Goal: Information Seeking & Learning: Find specific fact

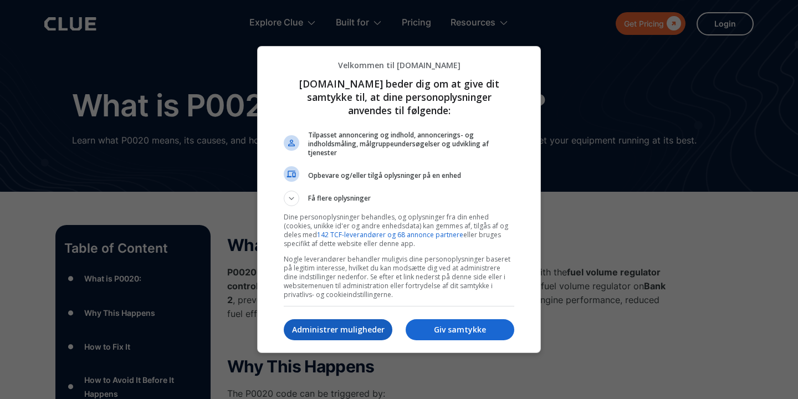
click at [324, 331] on p "Administrer muligheder" at bounding box center [338, 329] width 109 height 11
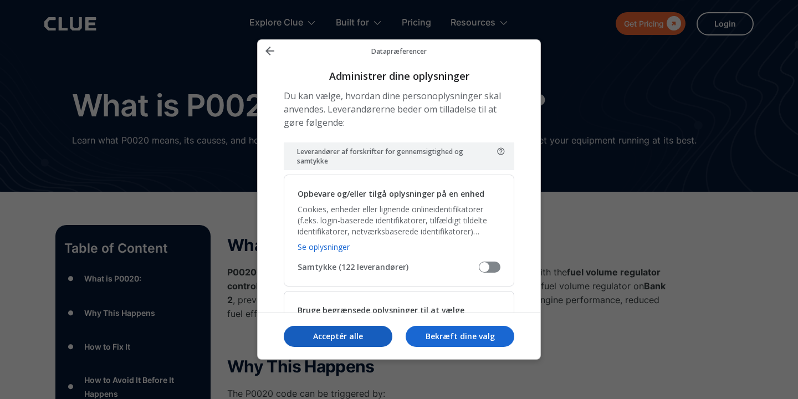
click at [330, 336] on p "Acceptér alle" at bounding box center [338, 336] width 109 height 11
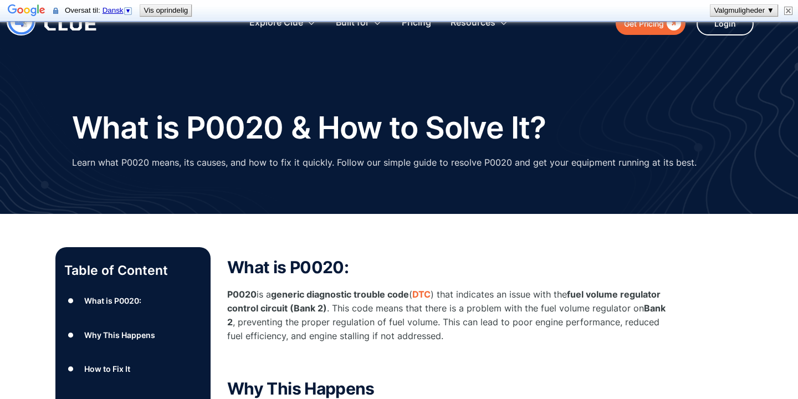
type input "Abonner"
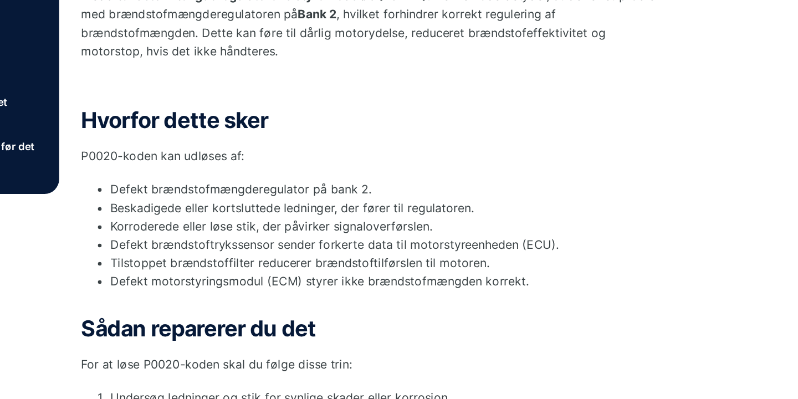
scroll to position [237, 0]
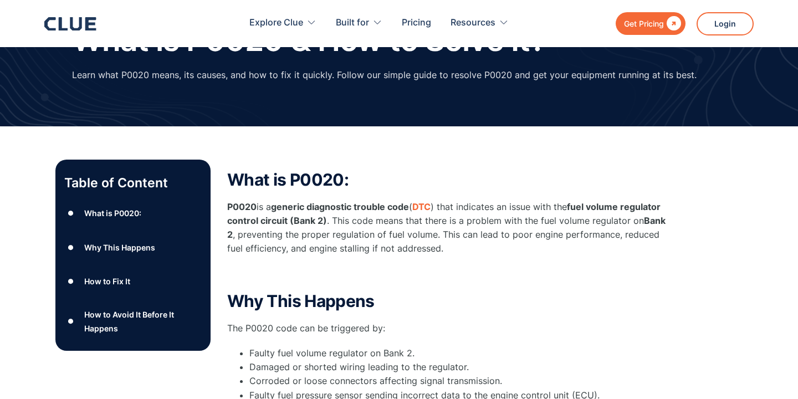
scroll to position [149, 0]
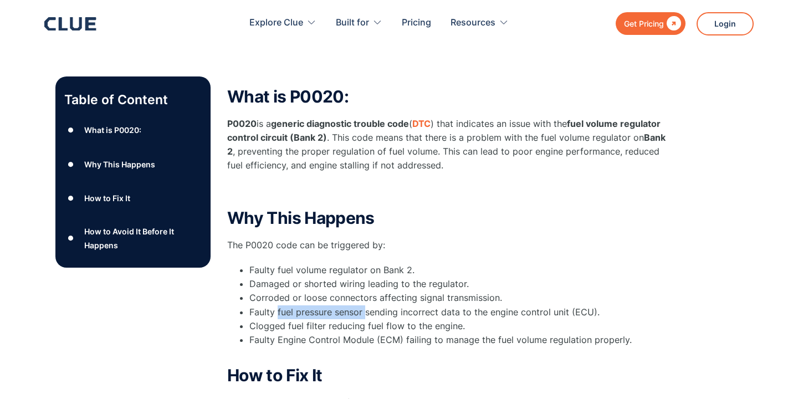
drag, startPoint x: 364, startPoint y: 312, endPoint x: 277, endPoint y: 311, distance: 87.0
copy li "fuel pressure sensor"
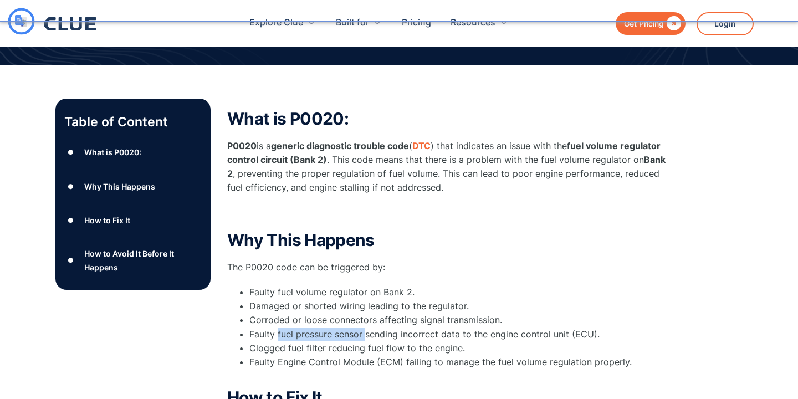
type input "Abonner"
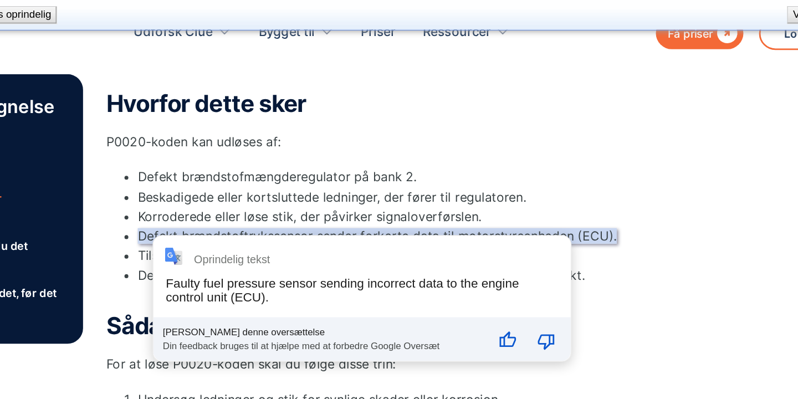
scroll to position [342, 0]
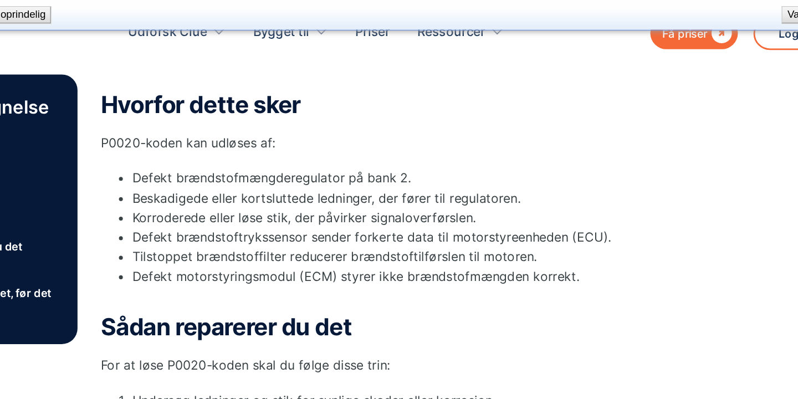
click at [339, 110] on div "Hvorfor dette sker P0020-koden kan udløses af: Defekt brændstofmængderegulator …" at bounding box center [448, 141] width 443 height 152
drag, startPoint x: 217, startPoint y: 164, endPoint x: 94, endPoint y: 164, distance: 122.5
click at [249, 164] on font "Defekt brændstoftrykssensor sender forkerte data til motorstyreenheden (ECU)." at bounding box center [419, 167] width 340 height 11
copy font "Defekt brændstoftrykssensor"
